Goal: Task Accomplishment & Management: Use online tool/utility

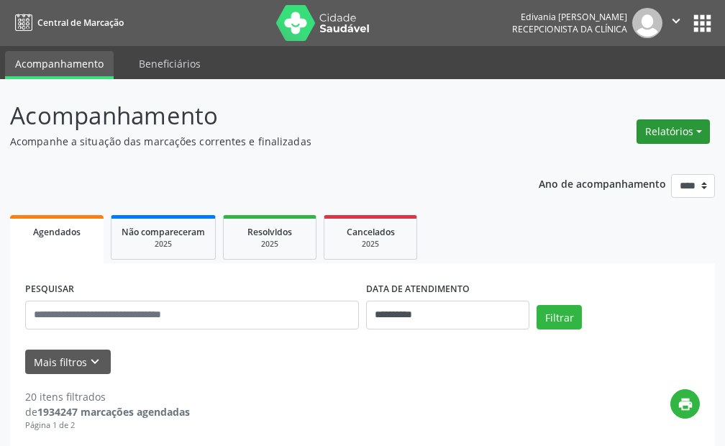
click at [675, 129] on button "Relatórios" at bounding box center [672, 131] width 73 height 24
click at [641, 157] on link "Agendamentos" at bounding box center [631, 162] width 155 height 20
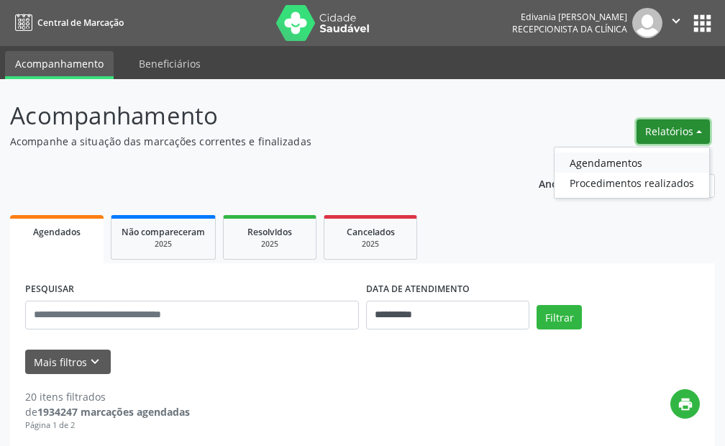
select select "*"
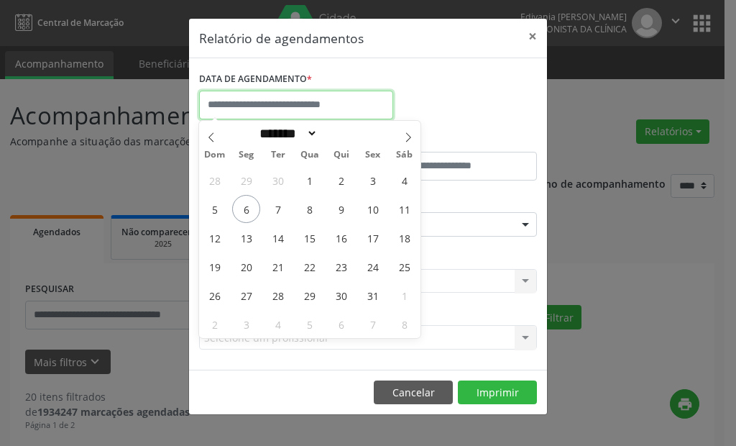
click at [267, 112] on input "text" at bounding box center [296, 105] width 194 height 29
click at [250, 216] on span "6" at bounding box center [246, 209] width 28 height 28
type input "**********"
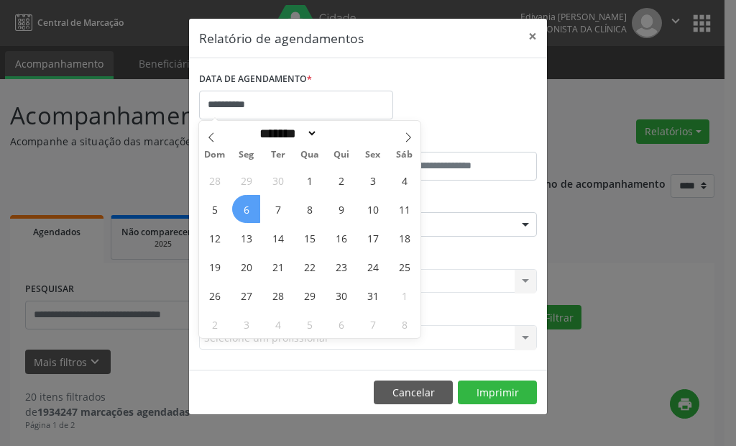
click at [247, 213] on span "6" at bounding box center [246, 209] width 28 height 28
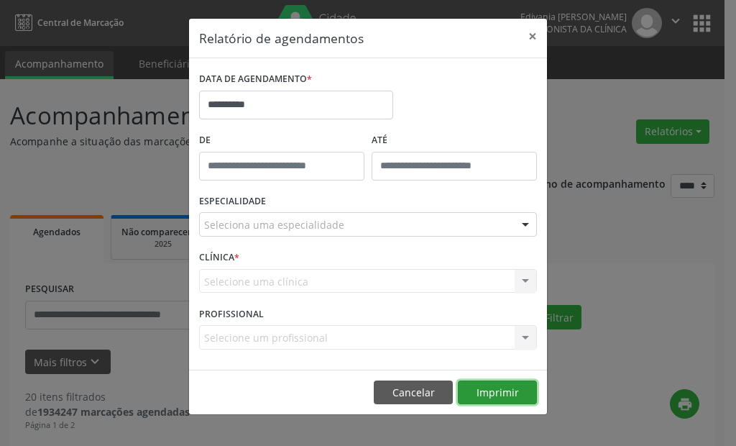
click at [486, 390] on button "Imprimir" at bounding box center [497, 392] width 79 height 24
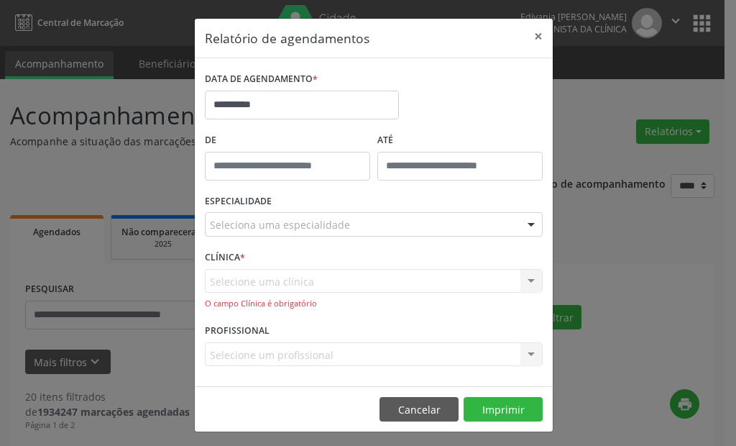
click at [308, 180] on div "De" at bounding box center [287, 159] width 173 height 61
click at [306, 287] on div "Selecione uma clínica Nenhum resultado encontrado para: " " Não há nenhuma opçã…" at bounding box center [374, 289] width 338 height 41
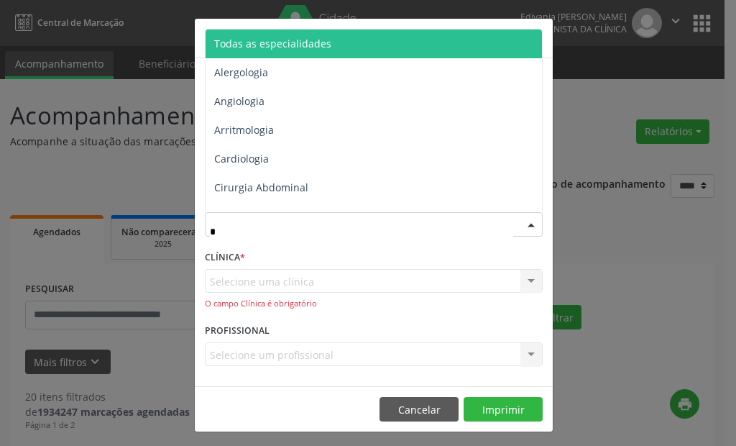
type input "**"
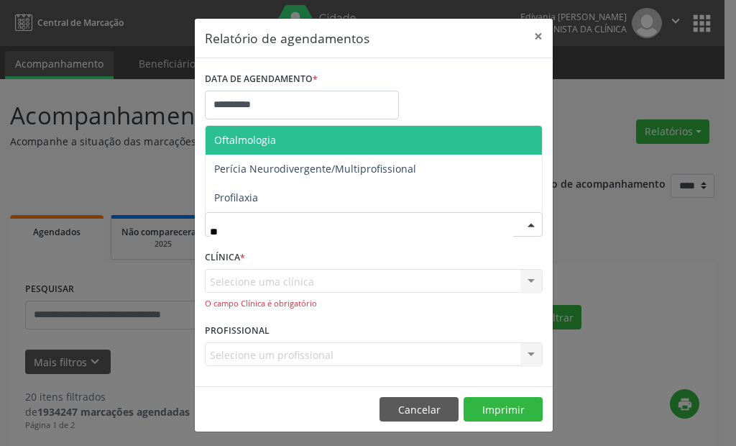
click at [267, 139] on span "Oftalmologia" at bounding box center [245, 140] width 62 height 14
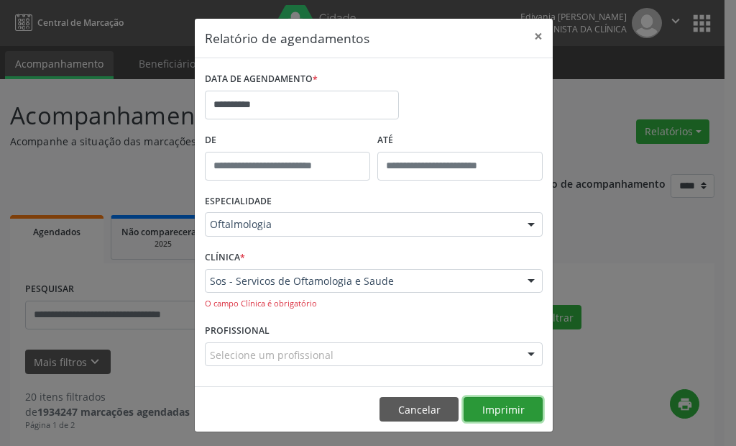
click at [519, 408] on button "Imprimir" at bounding box center [503, 409] width 79 height 24
